Goal: Check status: Check status

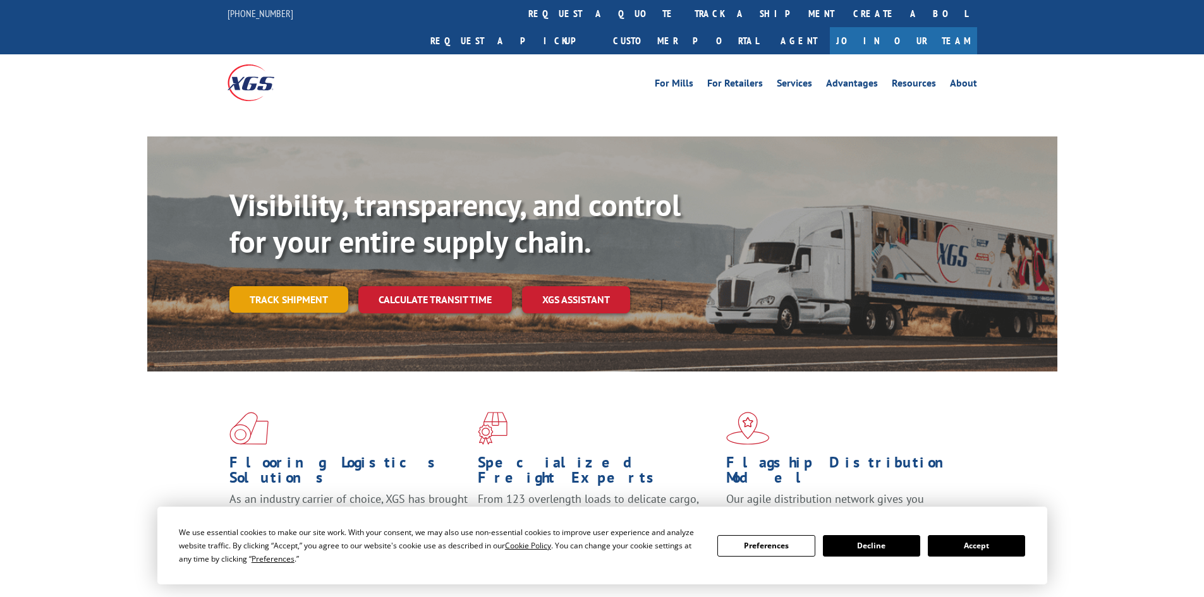
click at [292, 286] on link "Track shipment" at bounding box center [288, 299] width 119 height 27
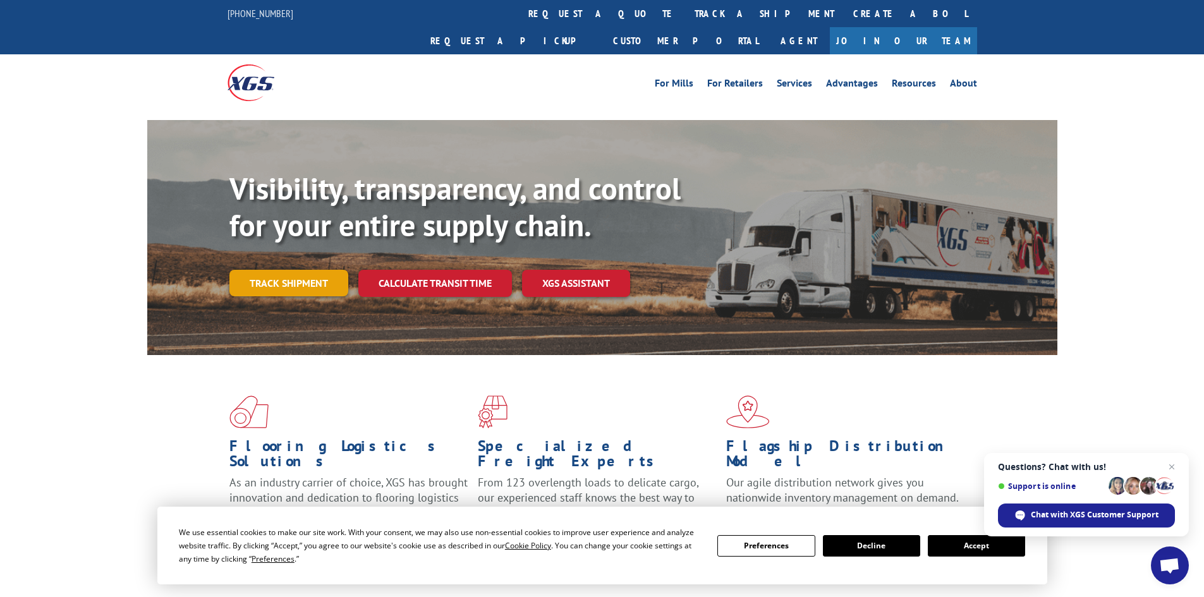
click at [310, 270] on link "Track shipment" at bounding box center [288, 283] width 119 height 27
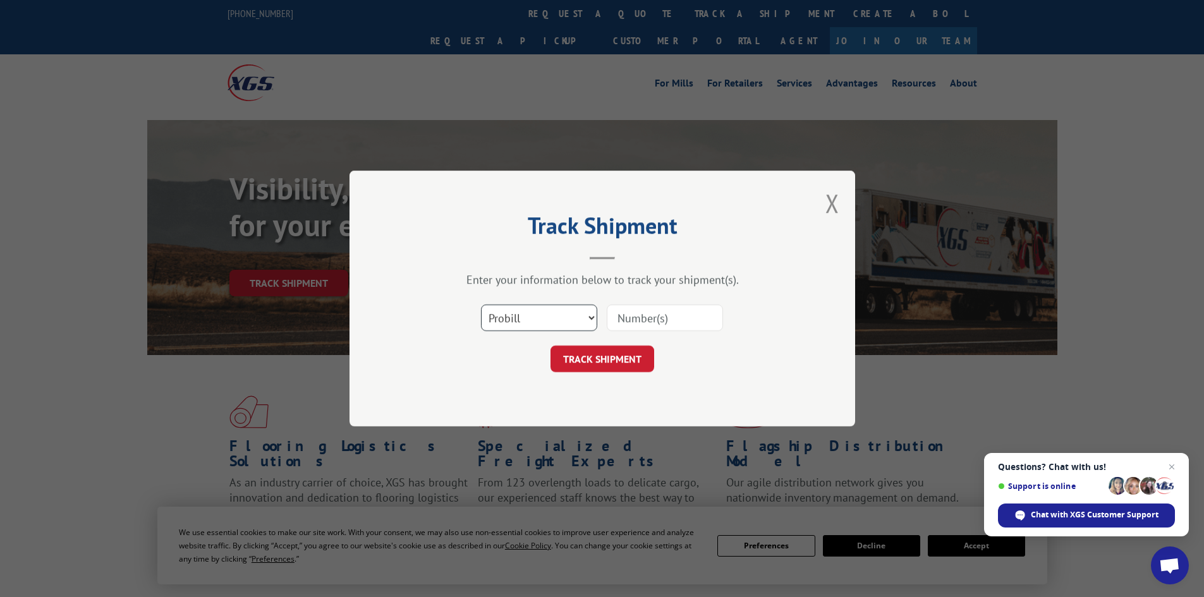
click at [512, 325] on select "Select category... Probill BOL PO" at bounding box center [539, 318] width 116 height 27
select select "bol"
click at [481, 305] on select "Select category... Probill BOL PO" at bounding box center [539, 318] width 116 height 27
click at [652, 319] on input at bounding box center [665, 318] width 116 height 27
paste input "5148109"
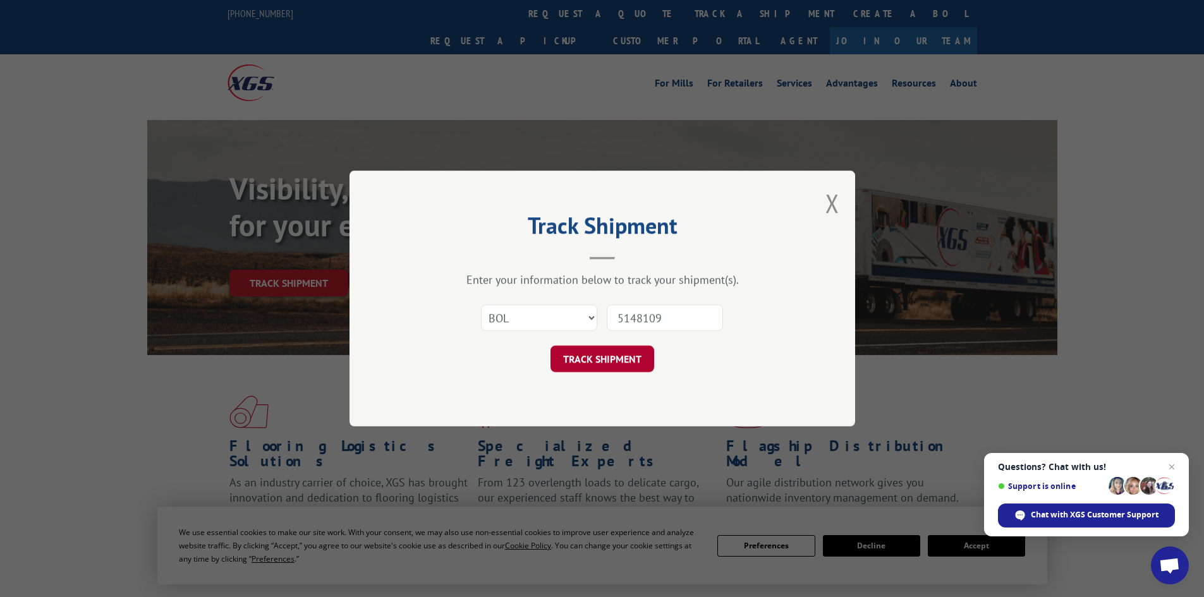
type input "5148109"
click at [631, 355] on button "TRACK SHIPMENT" at bounding box center [603, 359] width 104 height 27
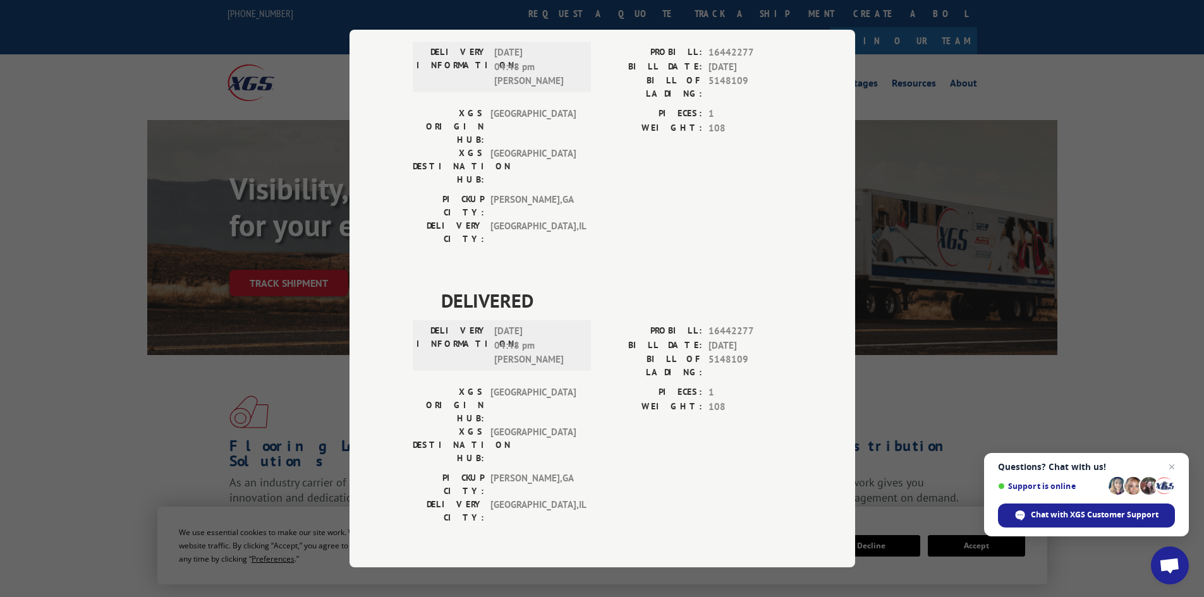
scroll to position [2, 0]
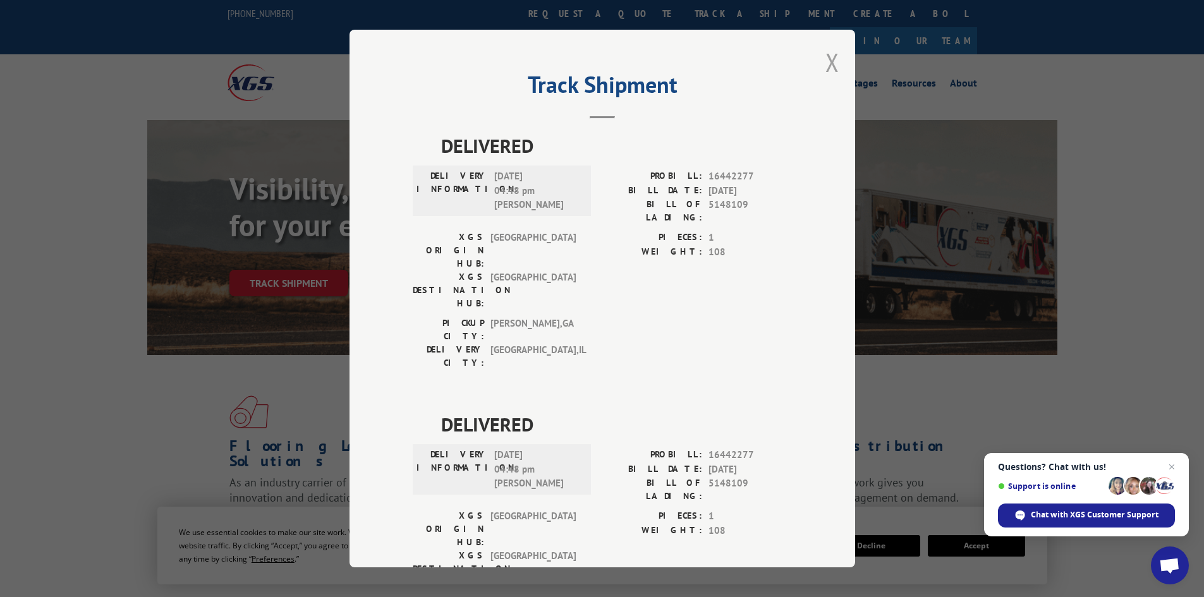
click at [830, 65] on button "Close modal" at bounding box center [833, 63] width 14 height 34
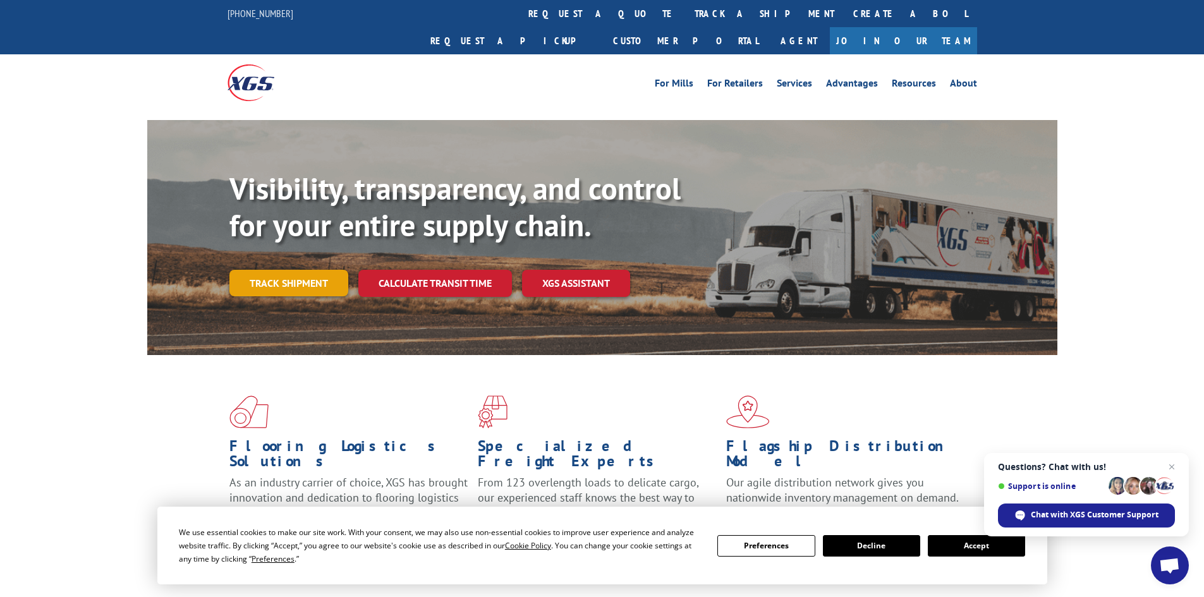
click at [280, 270] on link "Track shipment" at bounding box center [288, 283] width 119 height 27
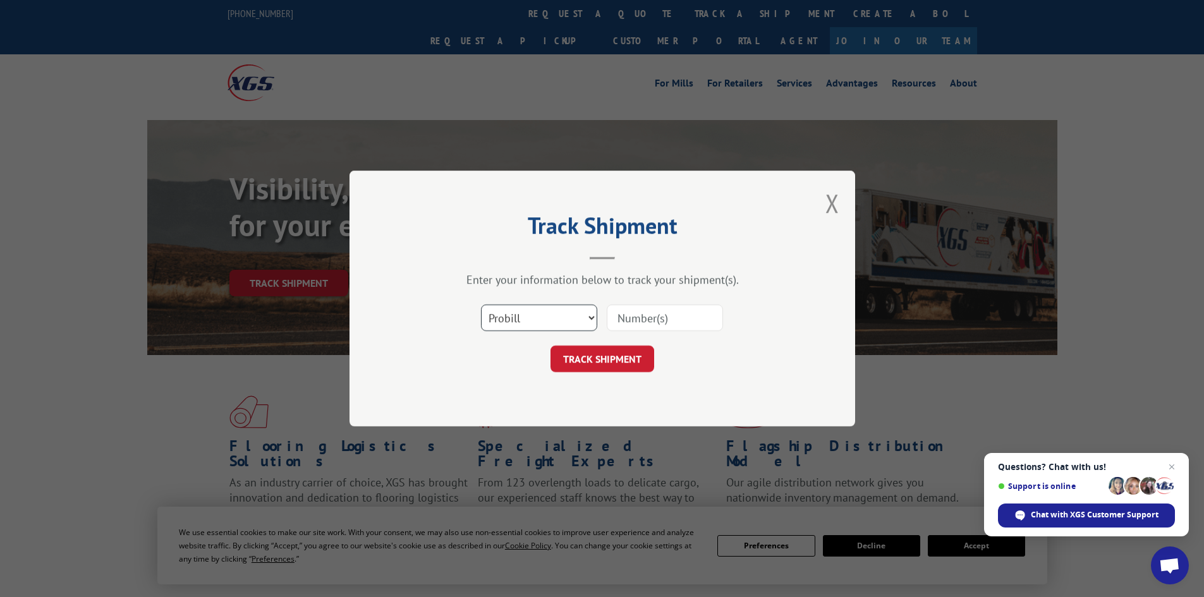
click at [554, 320] on select "Select category... Probill BOL PO" at bounding box center [539, 318] width 116 height 27
select select "bol"
click at [481, 305] on select "Select category... Probill BOL PO" at bounding box center [539, 318] width 116 height 27
click at [628, 329] on input at bounding box center [665, 318] width 116 height 27
paste input "6009126"
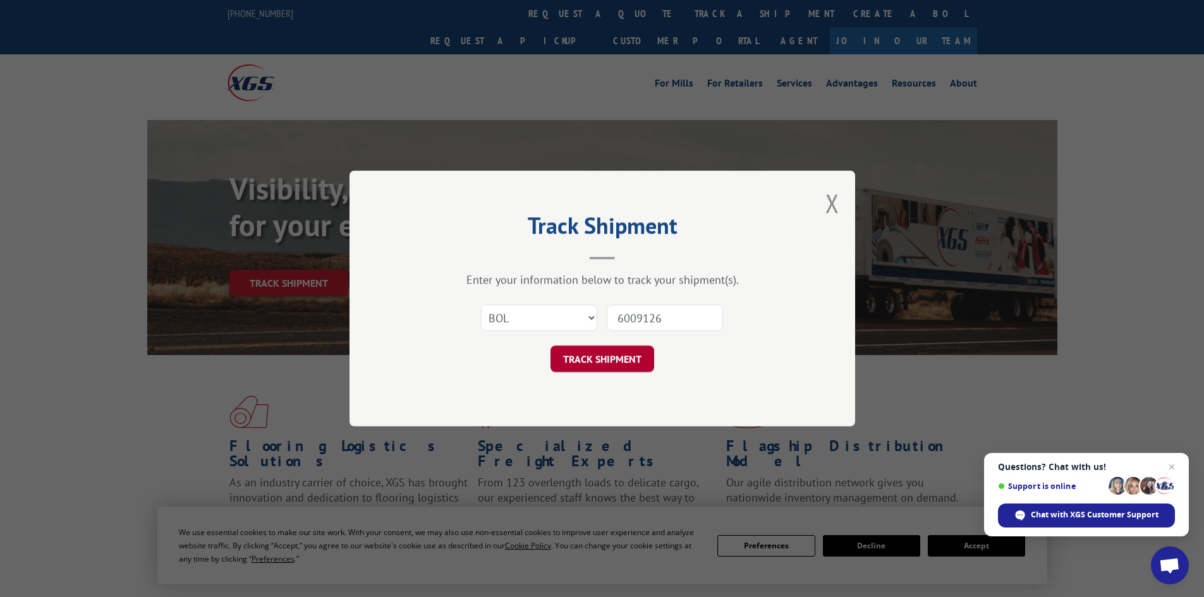
type input "6009126"
click at [627, 370] on button "TRACK SHIPMENT" at bounding box center [603, 359] width 104 height 27
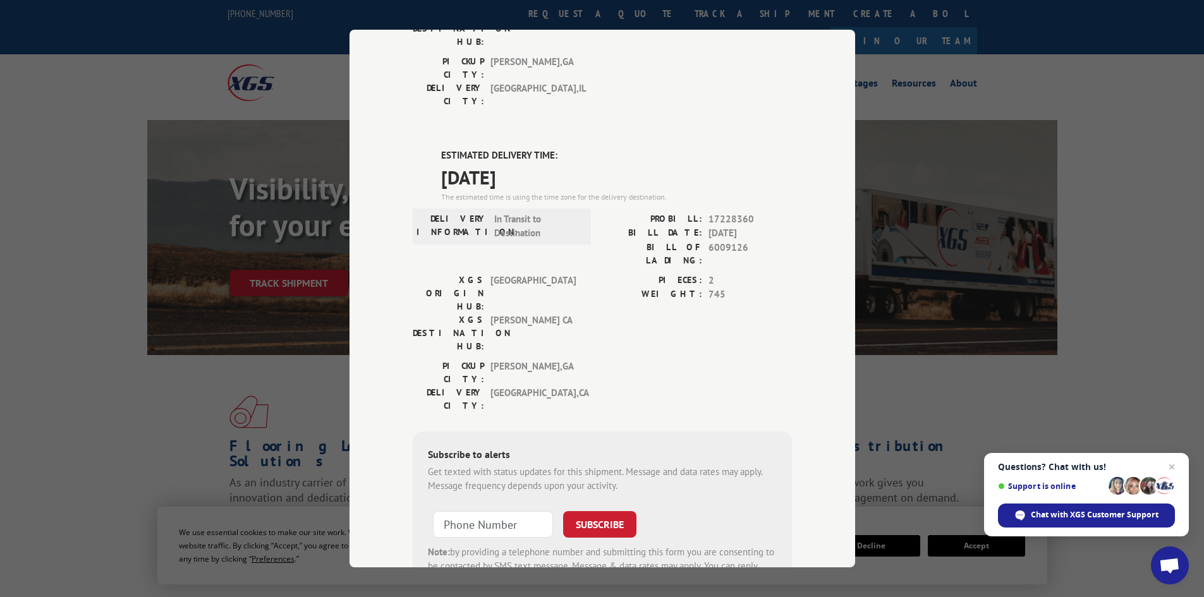
scroll to position [262, 0]
click at [202, 232] on div "Track Shipment DELIVERED DELIVERY INFORMATION: PROBILL: 10564308 BILL DATE: [DA…" at bounding box center [602, 298] width 1204 height 597
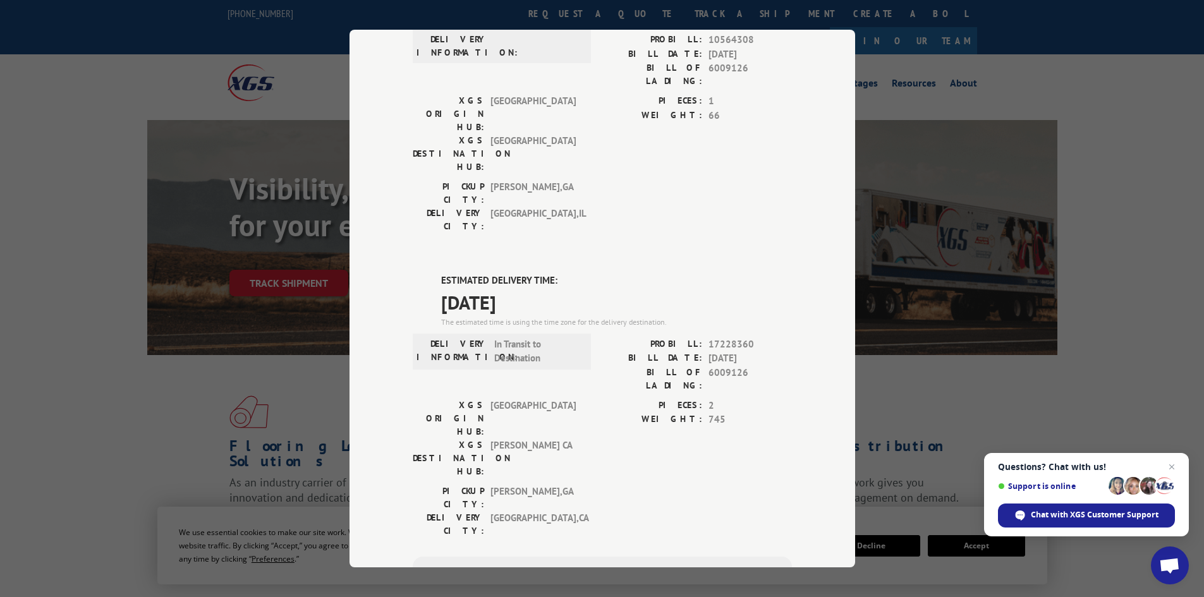
scroll to position [0, 0]
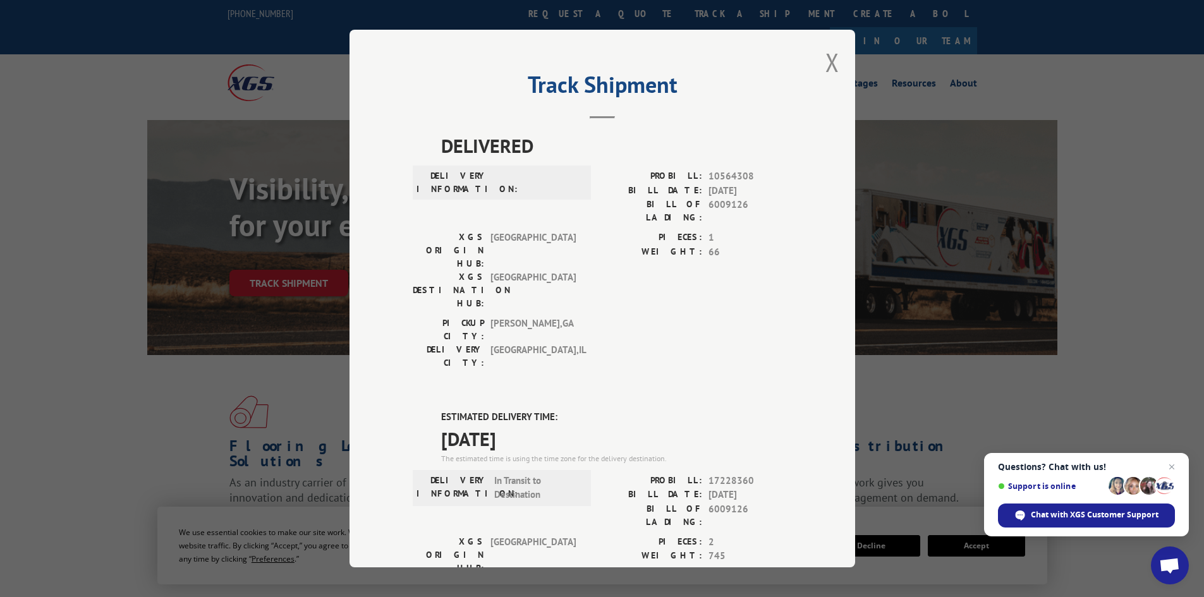
click at [815, 66] on div "Track Shipment DELIVERED DELIVERY INFORMATION: PROBILL: 10564308 BILL DATE: [DA…" at bounding box center [603, 299] width 506 height 538
click at [826, 59] on button "Close modal" at bounding box center [833, 63] width 14 height 34
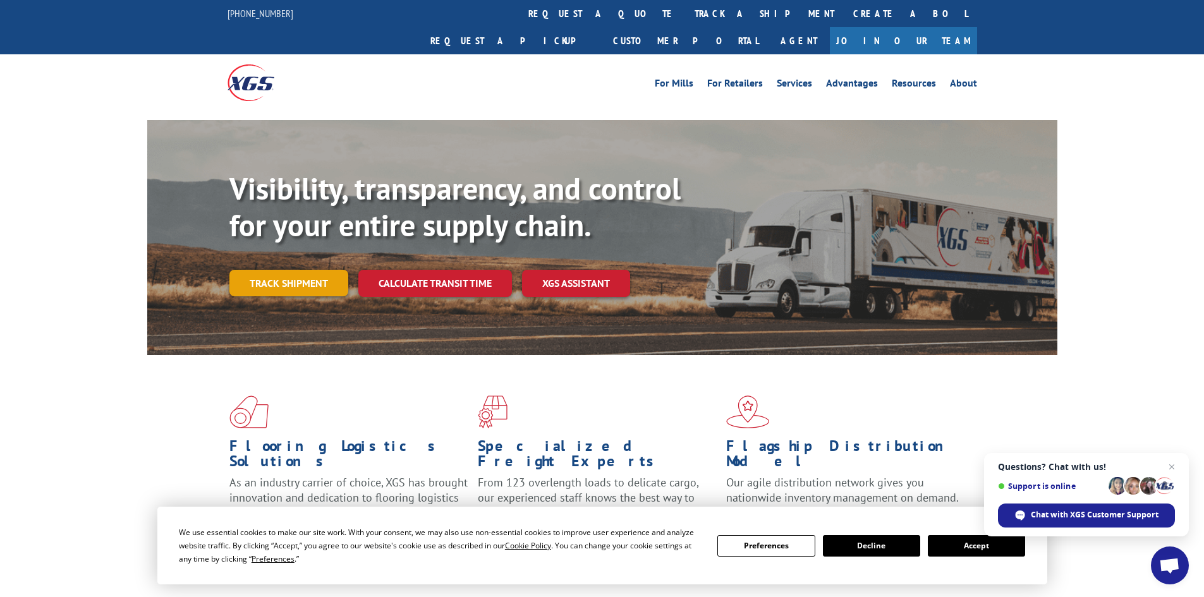
click at [286, 270] on link "Track shipment" at bounding box center [288, 283] width 119 height 27
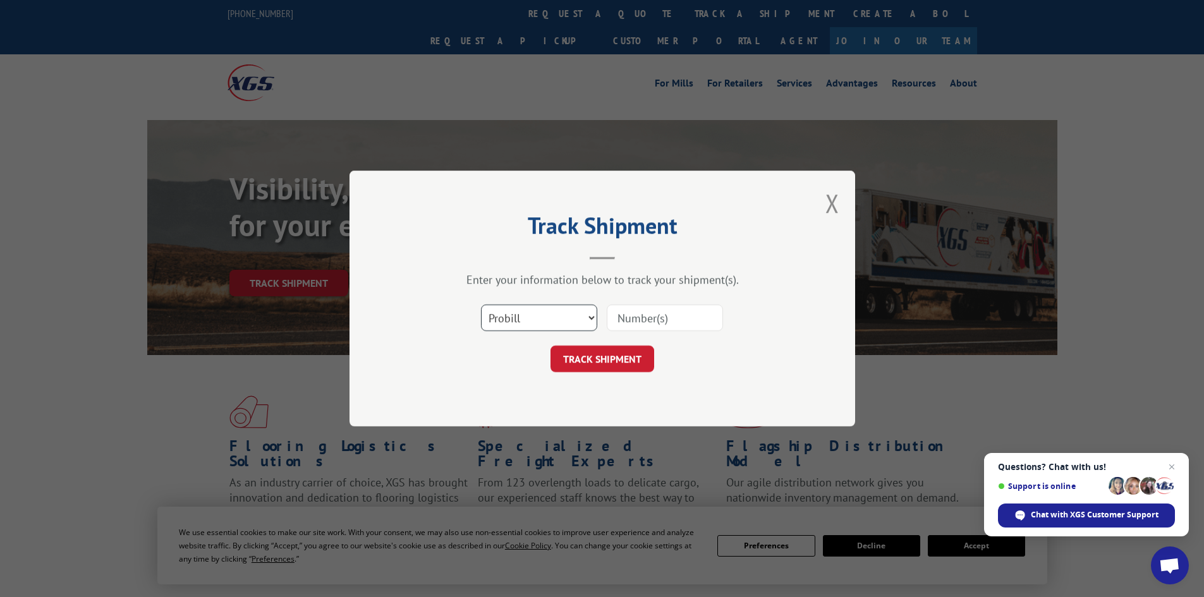
click at [492, 316] on select "Select category... Probill BOL PO" at bounding box center [539, 318] width 116 height 27
select select "bol"
click at [481, 305] on select "Select category... Probill BOL PO" at bounding box center [539, 318] width 116 height 27
click at [652, 303] on div at bounding box center [665, 317] width 116 height 29
drag, startPoint x: 652, startPoint y: 303, endPoint x: 623, endPoint y: 320, distance: 34.3
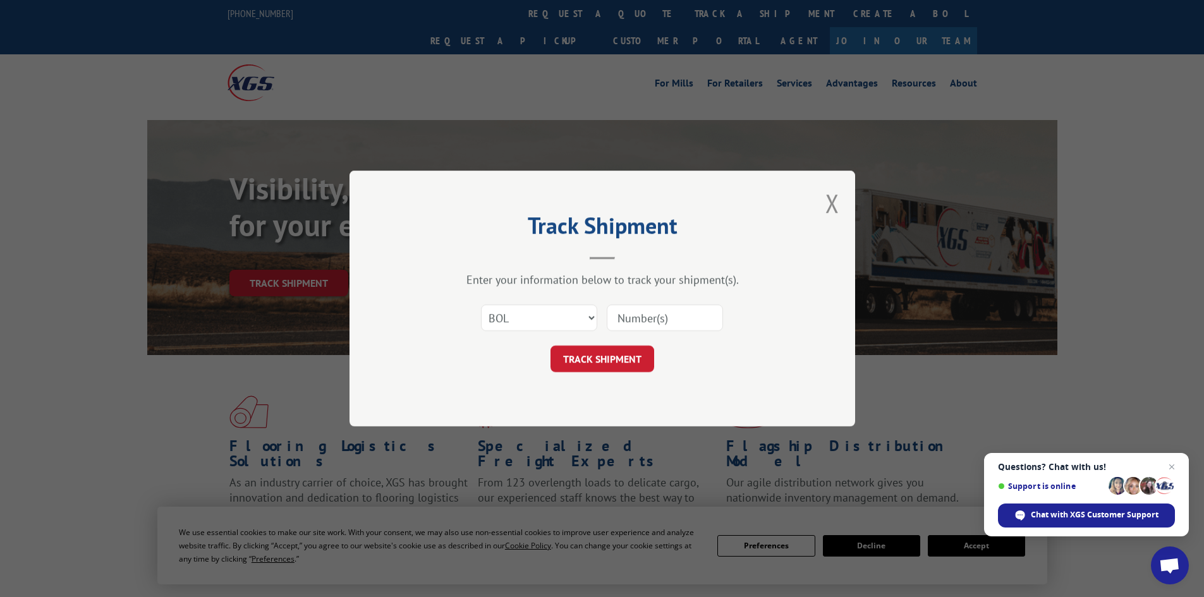
click at [623, 320] on input at bounding box center [665, 318] width 116 height 27
paste input "5148133"
type input "5148133"
click at [612, 369] on button "TRACK SHIPMENT" at bounding box center [603, 359] width 104 height 27
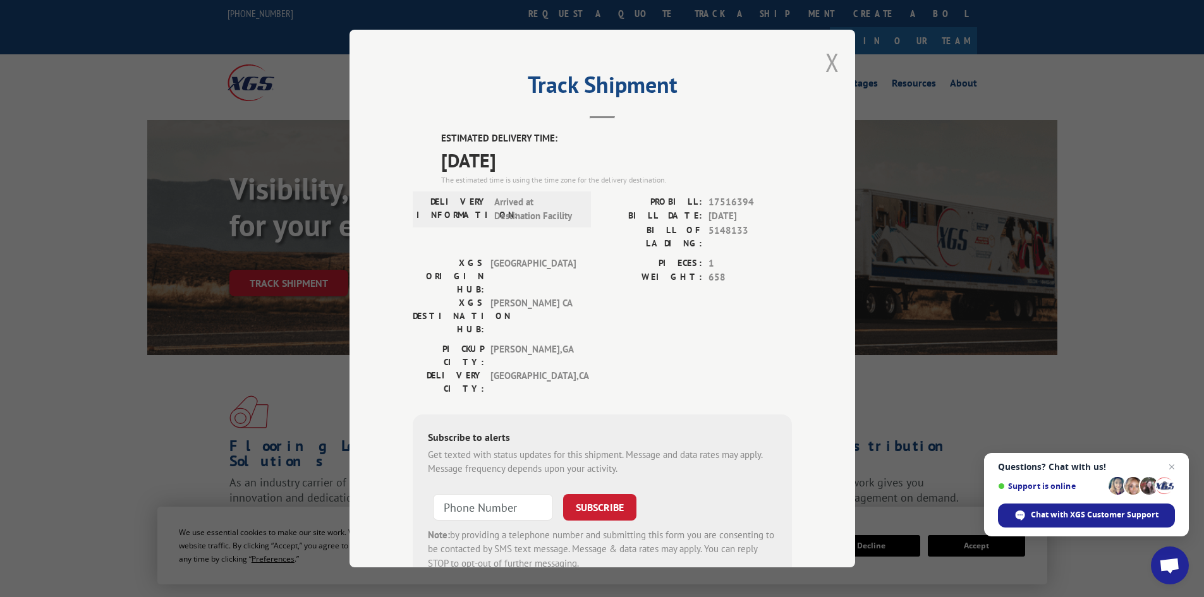
click at [826, 62] on button "Close modal" at bounding box center [833, 63] width 14 height 34
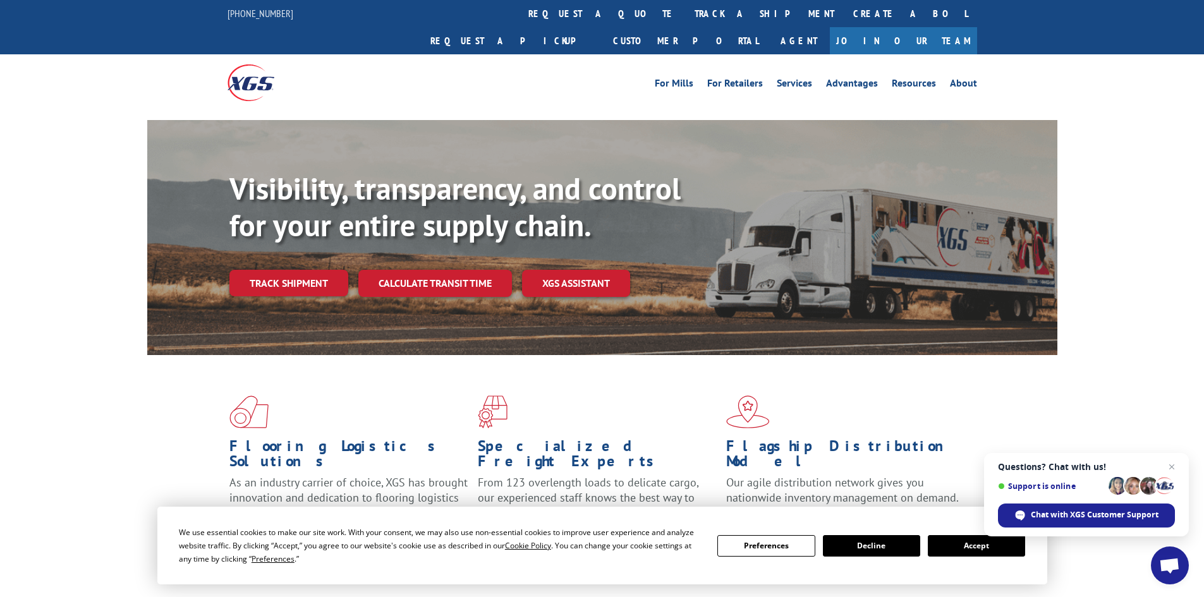
drag, startPoint x: 420, startPoint y: 247, endPoint x: 421, endPoint y: 256, distance: 8.9
click at [420, 270] on link "Calculate transit time" at bounding box center [435, 283] width 154 height 27
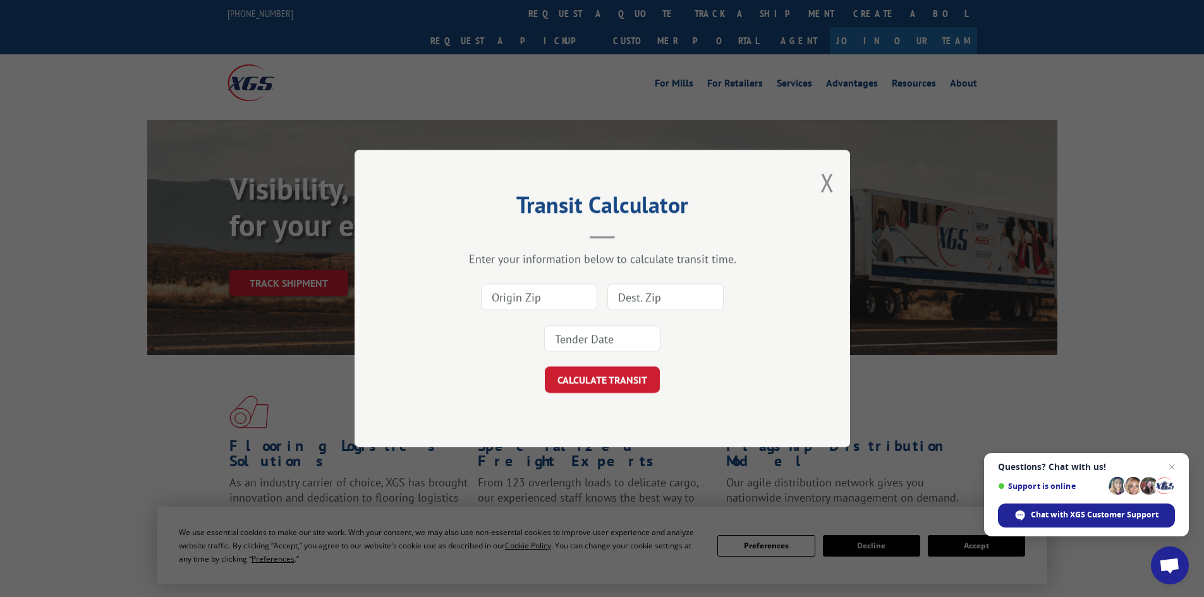
click at [840, 185] on div "Transit Calculator Enter your information below to calculate transit time. CALC…" at bounding box center [603, 299] width 496 height 298
click at [818, 192] on div "Transit Calculator Enter your information below to calculate transit time. CALC…" at bounding box center [603, 299] width 496 height 298
click at [800, 189] on div "Transit Calculator Enter your information below to calculate transit time. CALC…" at bounding box center [603, 299] width 496 height 298
click at [834, 181] on button "Close modal" at bounding box center [827, 183] width 14 height 34
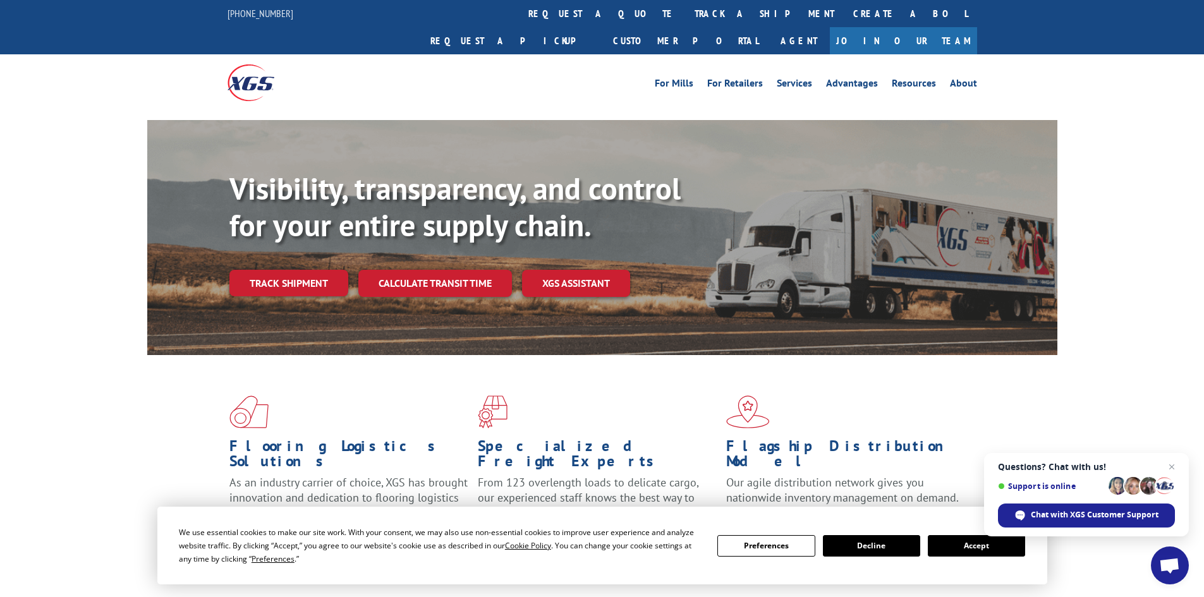
click at [307, 270] on link "Track shipment" at bounding box center [288, 283] width 119 height 27
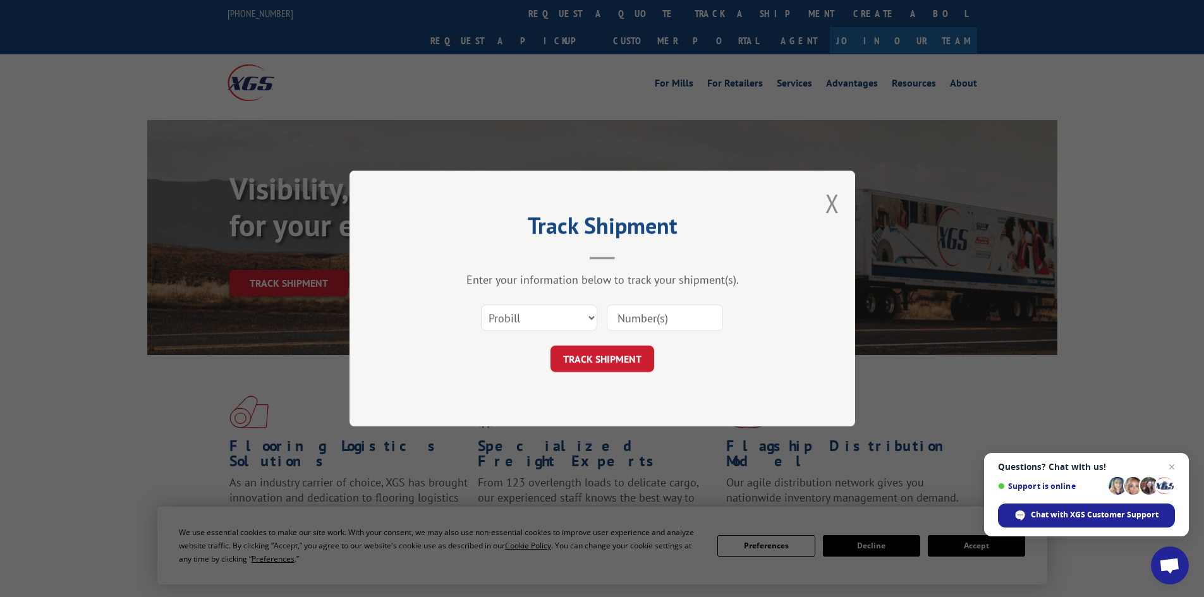
click at [536, 317] on div "Select category... Probill BOL PO" at bounding box center [602, 318] width 379 height 42
click at [537, 326] on select "Select category... Probill BOL PO" at bounding box center [539, 318] width 116 height 27
select select "bol"
click at [481, 305] on select "Select category... Probill BOL PO" at bounding box center [539, 318] width 116 height 27
click at [650, 310] on input at bounding box center [665, 318] width 116 height 27
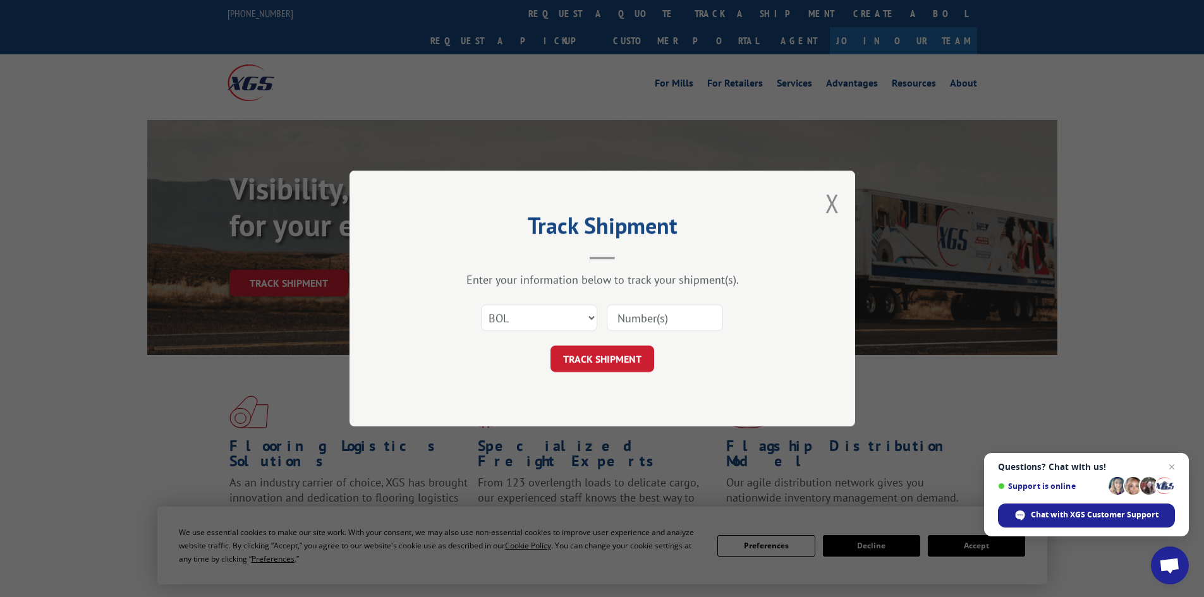
paste input "440879"
type input "440879"
drag, startPoint x: 597, startPoint y: 354, endPoint x: 587, endPoint y: 366, distance: 15.3
click at [597, 357] on button "TRACK SHIPMENT" at bounding box center [603, 359] width 104 height 27
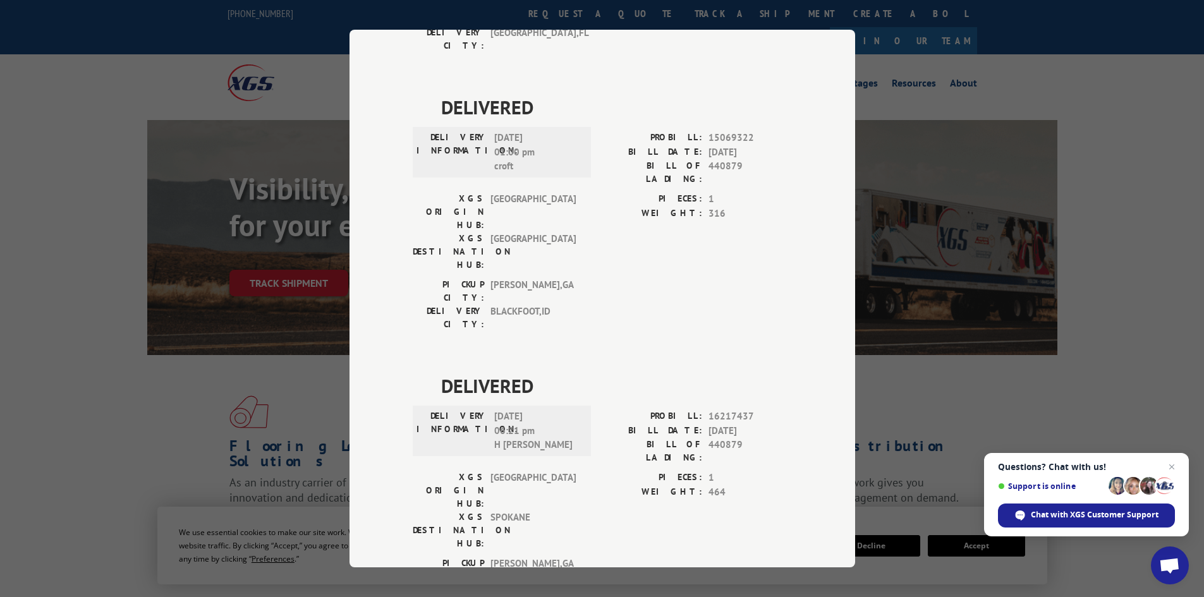
scroll to position [676, 0]
